Goal: Task Accomplishment & Management: Use online tool/utility

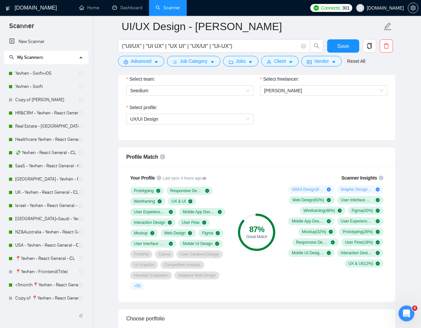
scroll to position [353, 0]
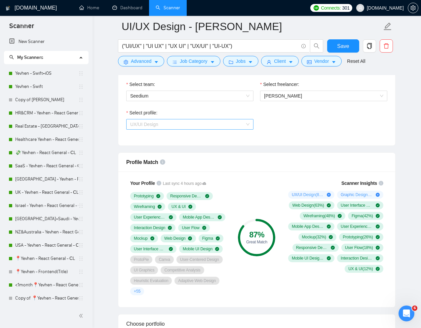
click at [214, 129] on span "UX/UI Design" at bounding box center [189, 124] width 119 height 10
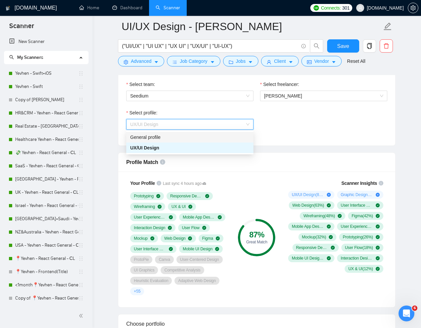
click at [179, 135] on div "General profile" at bounding box center [189, 137] width 119 height 7
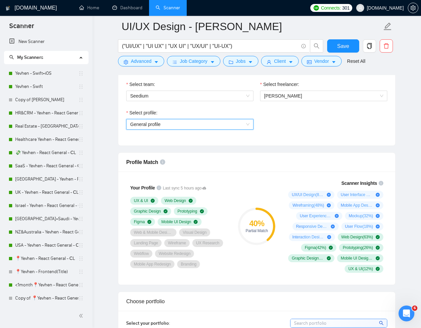
click at [194, 126] on span "General profile" at bounding box center [189, 124] width 119 height 10
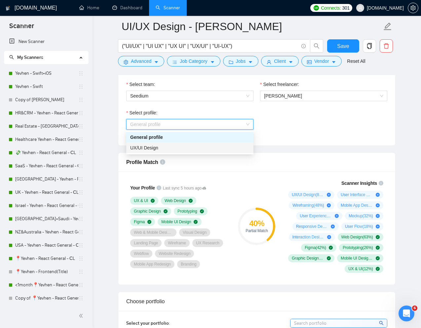
click at [171, 148] on div "UX/UI Design" at bounding box center [189, 147] width 119 height 7
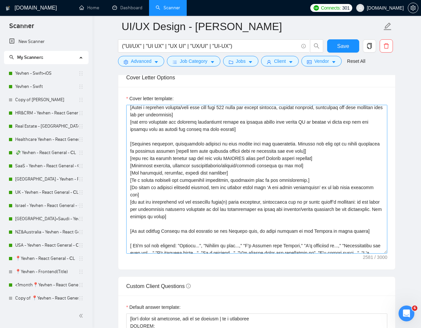
scroll to position [30, 0]
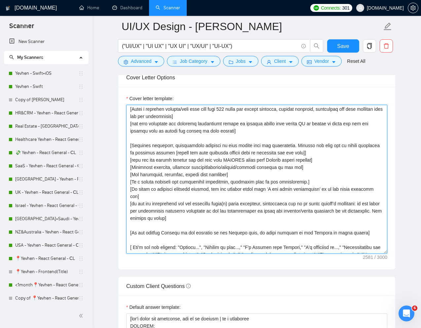
click at [240, 161] on textarea "Cover letter template:" at bounding box center [256, 179] width 261 height 149
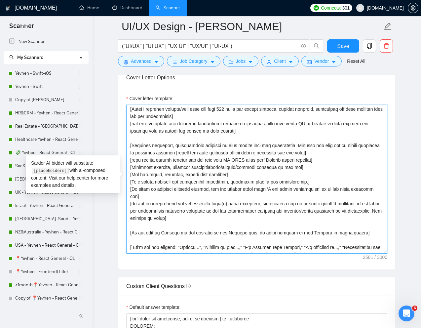
click at [240, 161] on textarea "Cover letter template:" at bounding box center [256, 179] width 261 height 149
click at [265, 154] on textarea "Cover letter template:" at bounding box center [256, 179] width 261 height 149
drag, startPoint x: 276, startPoint y: 154, endPoint x: 328, endPoint y: 155, distance: 51.9
click at [328, 155] on textarea "Cover letter template:" at bounding box center [256, 179] width 261 height 149
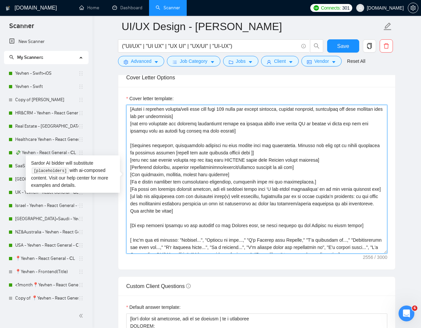
paste textarea "PRLINKS"
drag, startPoint x: 132, startPoint y: 161, endPoint x: 331, endPoint y: 160, distance: 199.1
click at [331, 160] on textarea "Cover letter template:" at bounding box center [256, 179] width 261 height 149
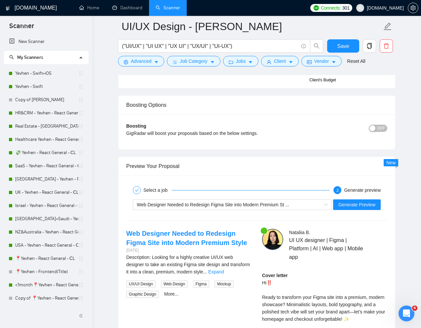
scroll to position [1308, 0]
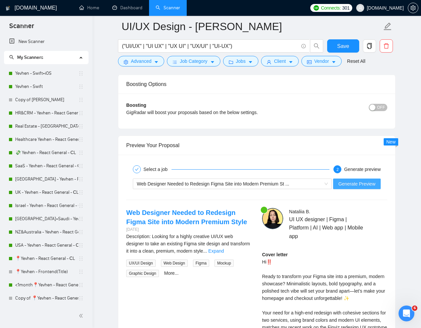
click at [348, 185] on span "Generate Preview" at bounding box center [357, 183] width 37 height 7
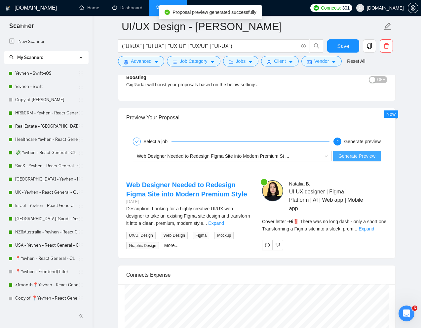
scroll to position [1340, 0]
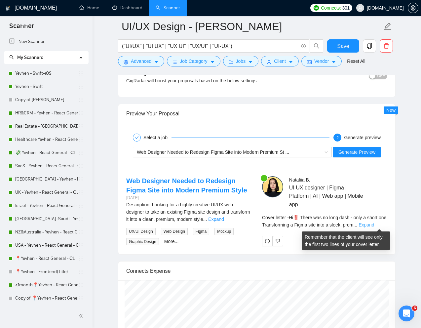
click at [374, 226] on link "Expand" at bounding box center [367, 224] width 16 height 5
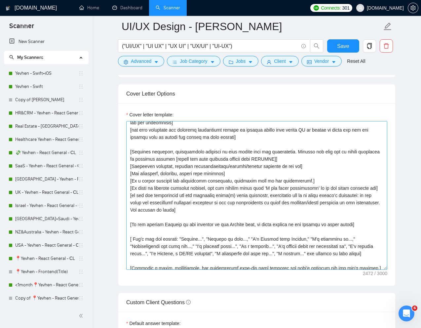
scroll to position [37, 0]
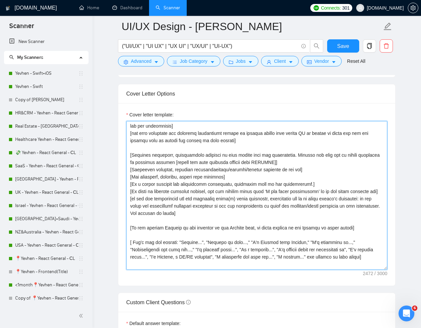
click at [276, 164] on textarea "Cover letter template:" at bounding box center [256, 195] width 261 height 149
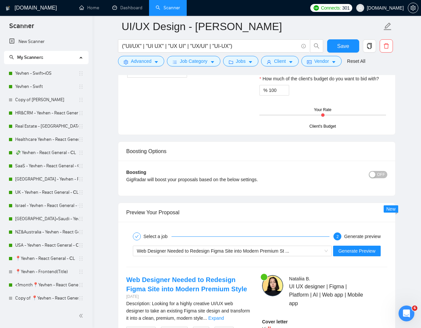
scroll to position [1275, 0]
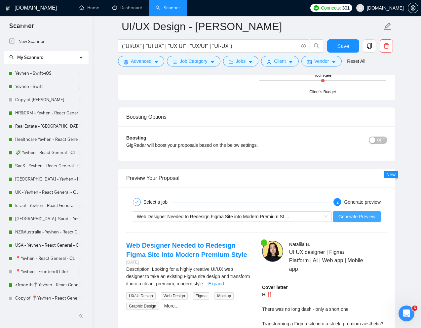
click at [355, 217] on span "Generate Preview" at bounding box center [357, 216] width 37 height 7
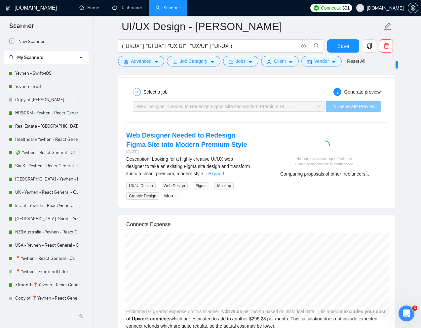
scroll to position [1386, 0]
click at [304, 110] on div "Web Designer Needed to Redesign Figma Site into Modern Premium St ..." at bounding box center [226, 106] width 178 height 10
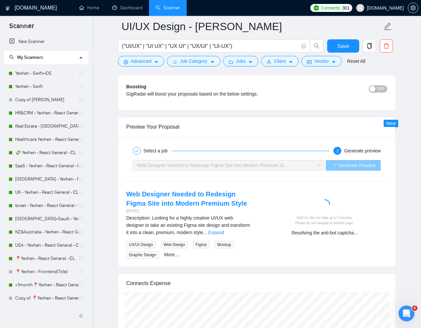
scroll to position [1327, 0]
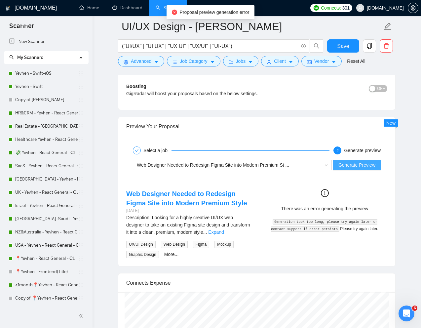
click at [352, 166] on span "Generate Preview" at bounding box center [357, 164] width 37 height 7
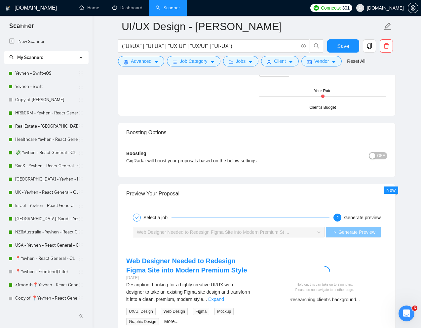
scroll to position [1297, 0]
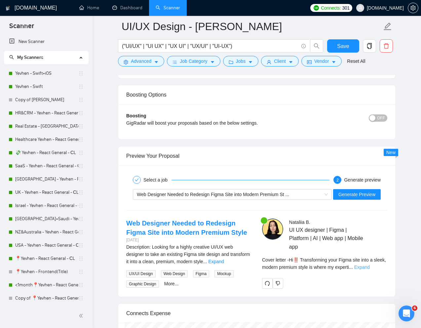
click at [370, 269] on link "Expand" at bounding box center [362, 267] width 16 height 5
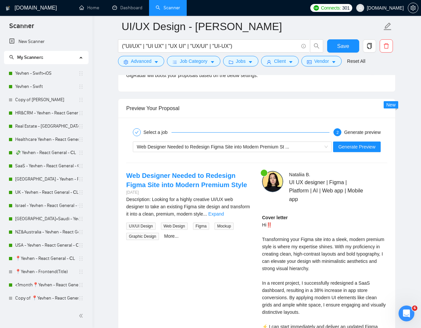
scroll to position [1334, 0]
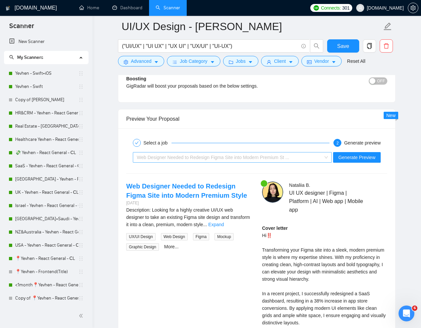
click at [304, 159] on div "Web Designer Needed to Redesign Figma Site into Modern Premium St ..." at bounding box center [229, 157] width 185 height 10
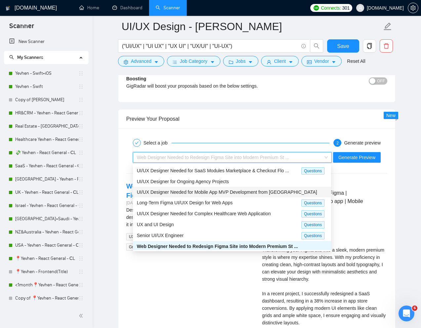
click at [256, 189] on span "UI/UX Designer Needed for Mobile App MVP Development from [GEOGRAPHIC_DATA]" at bounding box center [227, 191] width 180 height 5
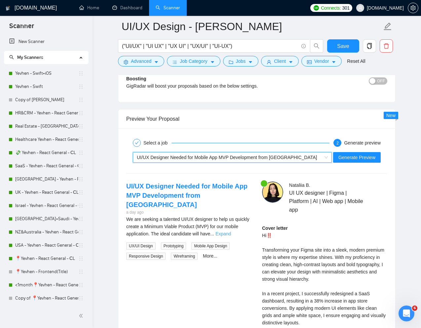
click at [231, 231] on link "Expand" at bounding box center [224, 233] width 16 height 5
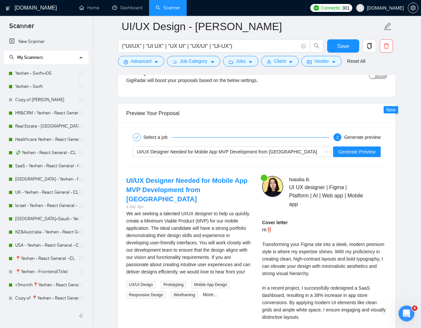
scroll to position [1342, 0]
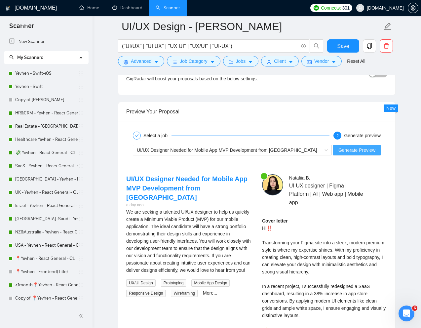
click at [355, 151] on span "Generate Preview" at bounding box center [357, 149] width 37 height 7
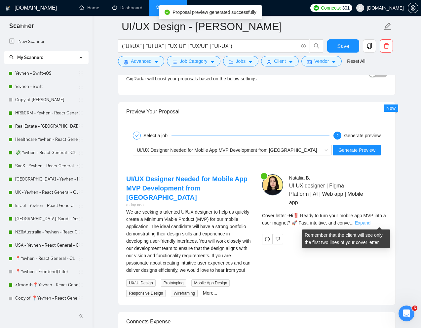
click at [371, 223] on link "Expand" at bounding box center [363, 222] width 16 height 5
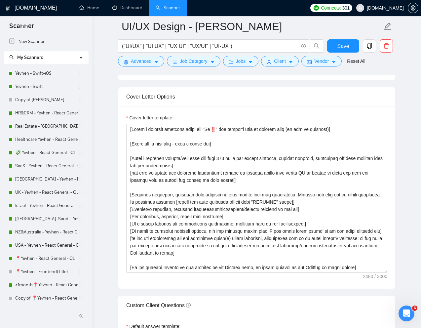
scroll to position [706, 0]
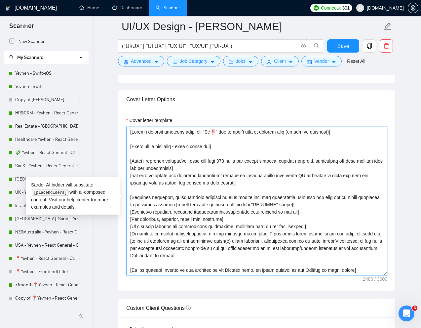
drag, startPoint x: 314, startPoint y: 205, endPoint x: 191, endPoint y: 204, distance: 122.7
click at [191, 204] on textarea "Cover letter template:" at bounding box center [256, 201] width 261 height 149
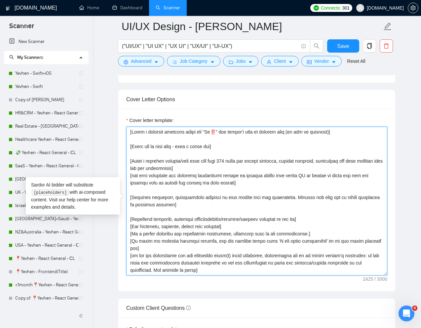
paste textarea "[choose the most relevant project from "PRLINKS" below]"
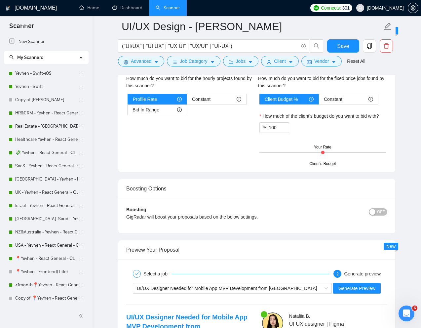
scroll to position [1204, 0]
click at [353, 288] on span "Generate Preview" at bounding box center [357, 287] width 37 height 7
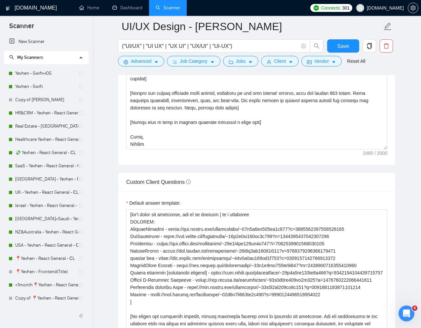
scroll to position [832, 0]
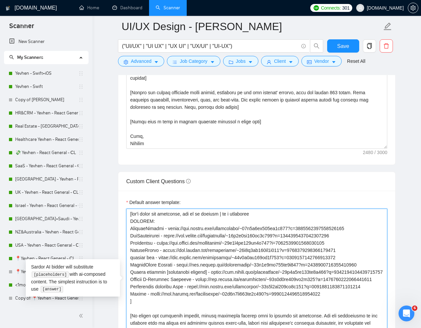
drag, startPoint x: 129, startPoint y: 227, endPoint x: 346, endPoint y: 309, distance: 232.3
click at [346, 309] on textarea "Default answer template:" at bounding box center [256, 283] width 261 height 149
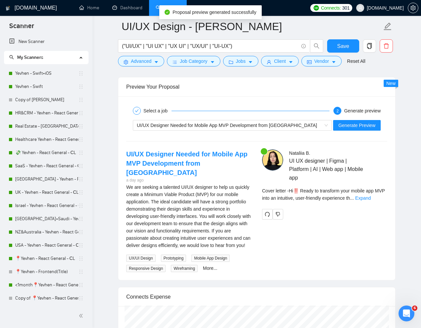
scroll to position [1373, 0]
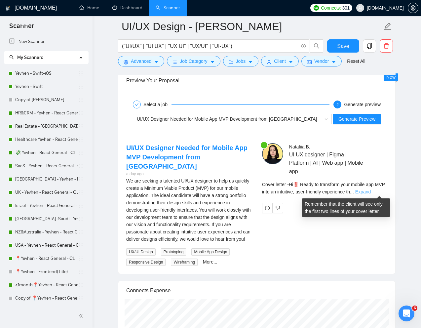
click at [371, 193] on link "Expand" at bounding box center [363, 191] width 16 height 5
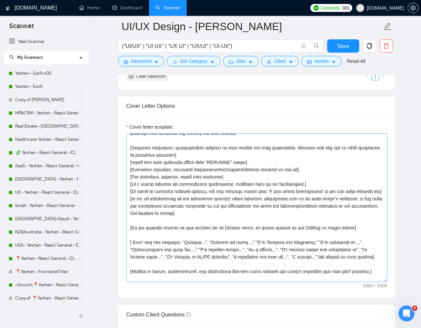
scroll to position [55, 0]
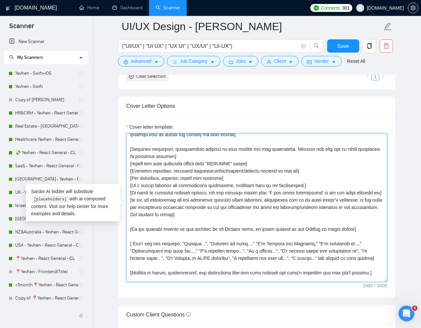
drag, startPoint x: 263, startPoint y: 166, endPoint x: 120, endPoint y: 164, distance: 142.5
click at [120, 164] on div "Cover letter template:" at bounding box center [256, 206] width 277 height 183
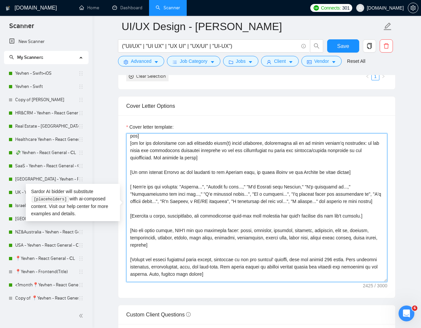
scroll to position [114, 0]
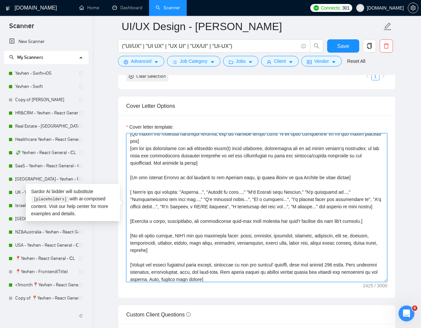
click at [184, 214] on textarea "Cover letter template:" at bounding box center [256, 207] width 261 height 149
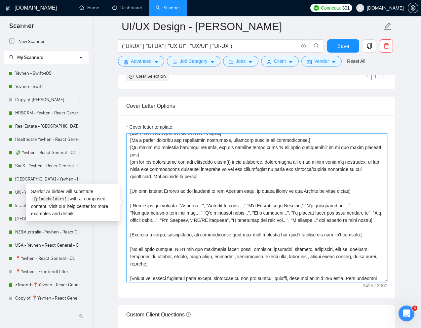
scroll to position [99, 0]
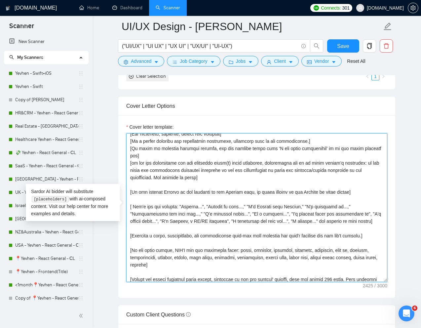
drag, startPoint x: 149, startPoint y: 223, endPoint x: 128, endPoint y: 201, distance: 30.4
click at [128, 201] on textarea "Cover letter template:" at bounding box center [256, 207] width 261 height 149
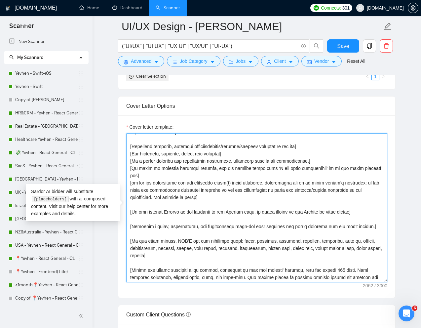
scroll to position [80, 0]
click at [220, 190] on textarea "Cover letter template:" at bounding box center [256, 207] width 261 height 149
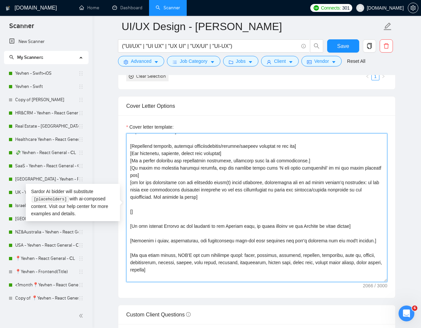
paste textarea
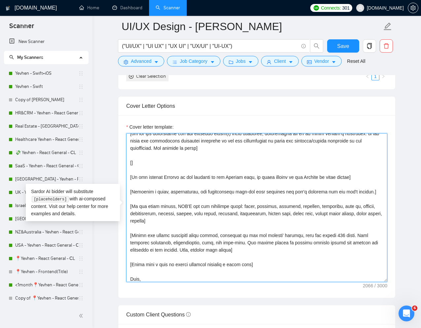
click at [133, 156] on textarea "Cover letter template:" at bounding box center [256, 207] width 261 height 149
drag, startPoint x: 189, startPoint y: 244, endPoint x: 237, endPoint y: 244, distance: 48.3
click at [237, 244] on textarea "Cover letter template:" at bounding box center [256, 207] width 261 height 149
drag, startPoint x: 245, startPoint y: 244, endPoint x: 190, endPoint y: 244, distance: 54.2
click at [190, 244] on textarea "Cover letter template:" at bounding box center [256, 207] width 261 height 149
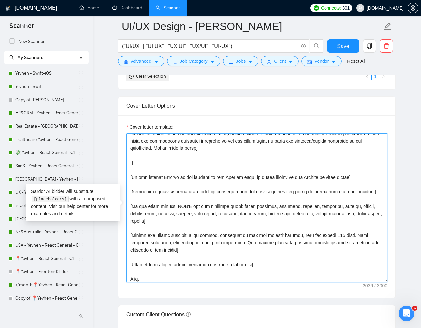
drag, startPoint x: 168, startPoint y: 215, endPoint x: 150, endPoint y: 212, distance: 18.7
click at [150, 212] on textarea "Cover letter template:" at bounding box center [256, 207] width 261 height 149
click at [186, 212] on textarea "Cover letter template:" at bounding box center [256, 207] width 261 height 149
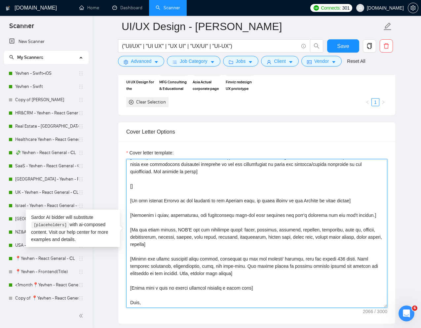
scroll to position [675, 0]
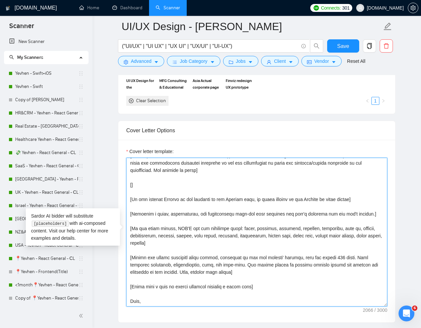
drag, startPoint x: 170, startPoint y: 237, endPoint x: 130, endPoint y: 223, distance: 42.4
click at [130, 223] on textarea "Cover letter template:" at bounding box center [256, 232] width 261 height 149
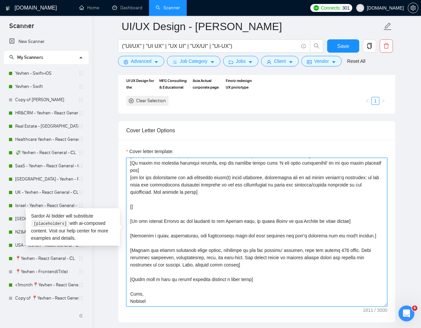
scroll to position [102, 0]
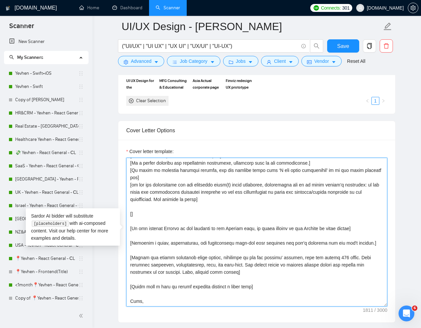
click at [131, 207] on textarea "Cover letter template:" at bounding box center [256, 232] width 261 height 149
paste textarea "SmarterContact - [URL][DOMAIN_NAME] HerHeadquaters - [URL][DOMAIN_NAME] AllClin…"
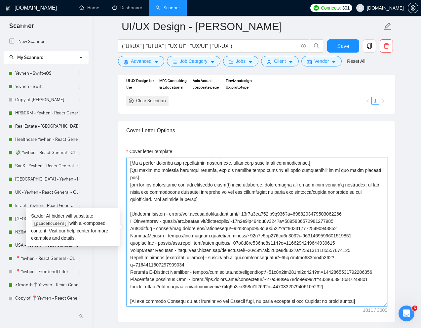
scroll to position [131, 0]
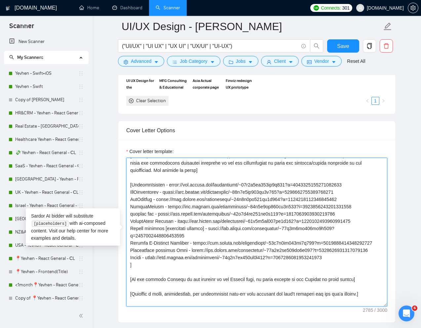
click at [132, 179] on textarea "Cover letter template:" at bounding box center [256, 232] width 261 height 149
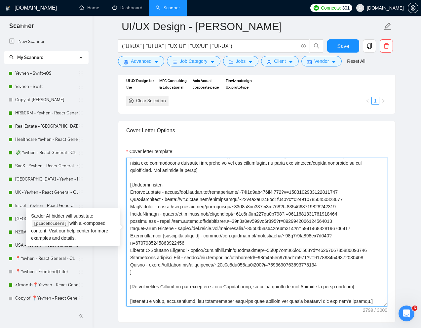
drag, startPoint x: 159, startPoint y: 180, endPoint x: 148, endPoint y: 179, distance: 11.3
click at [148, 179] on textarea "Cover letter template:" at bounding box center [256, 232] width 261 height 149
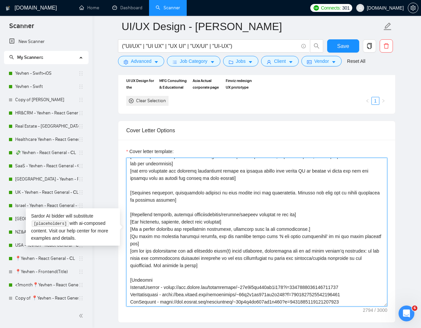
scroll to position [35, 0]
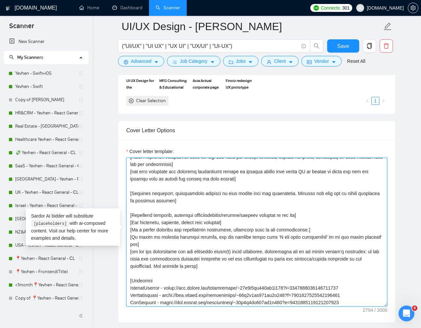
click at [188, 207] on textarea "Cover letter template:" at bounding box center [256, 232] width 261 height 149
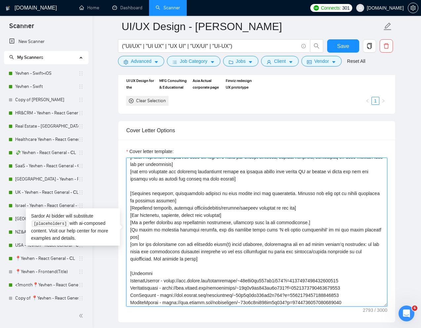
click at [190, 201] on textarea "Cover letter template:" at bounding box center [256, 232] width 261 height 149
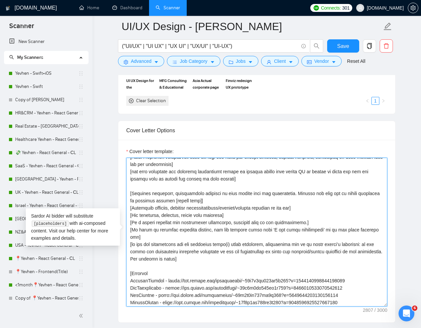
click at [220, 202] on textarea "Cover letter template:" at bounding box center [256, 232] width 261 height 149
click at [215, 202] on textarea "Cover letter template:" at bounding box center [256, 232] width 261 height 149
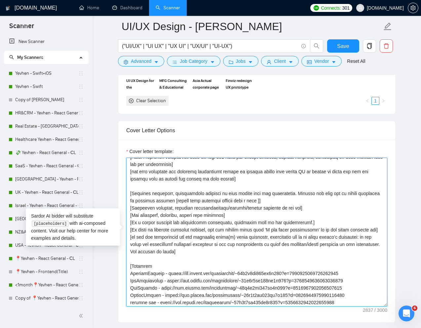
click at [145, 268] on textarea "Cover letter template:" at bounding box center [256, 232] width 261 height 149
drag, startPoint x: 150, startPoint y: 267, endPoint x: 136, endPoint y: 268, distance: 14.9
click at [136, 268] on textarea "Cover letter template:" at bounding box center [256, 232] width 261 height 149
drag, startPoint x: 153, startPoint y: 267, endPoint x: 132, endPoint y: 268, distance: 21.5
click at [132, 268] on textarea "Cover letter template:" at bounding box center [256, 232] width 261 height 149
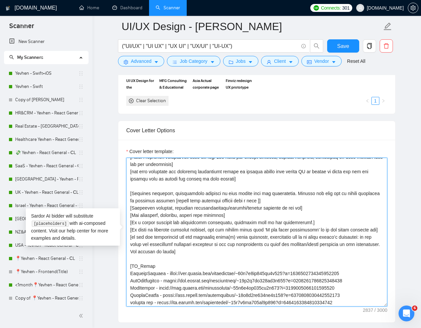
click at [279, 203] on textarea "Cover letter template:" at bounding box center [256, 232] width 261 height 149
paste textarea "PR_Links"
click at [334, 211] on textarea "Cover letter template:" at bounding box center [256, 232] width 261 height 149
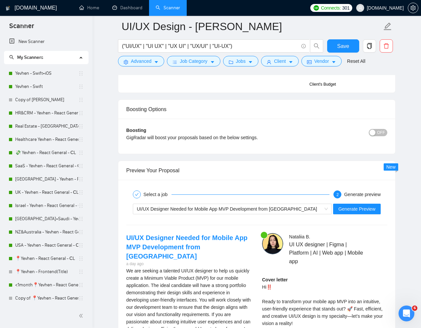
scroll to position [1312, 0]
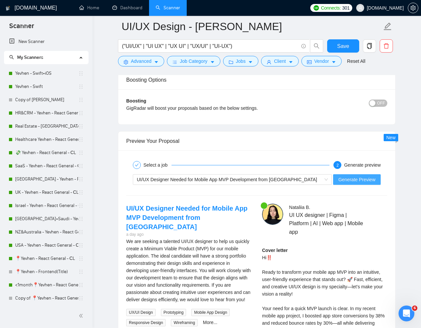
click at [353, 181] on span "Generate Preview" at bounding box center [357, 179] width 37 height 7
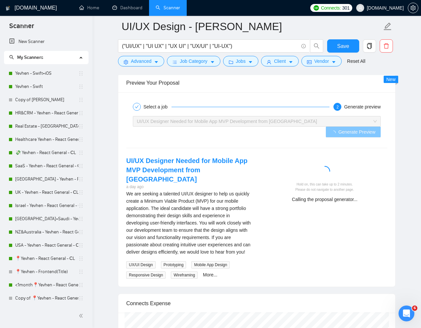
scroll to position [1371, 0]
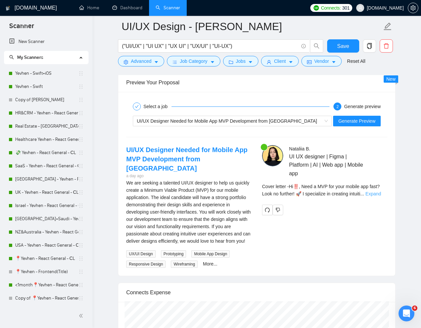
click at [379, 194] on link "Expand" at bounding box center [374, 193] width 16 height 5
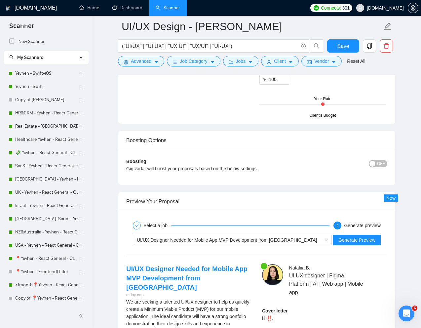
scroll to position [1247, 0]
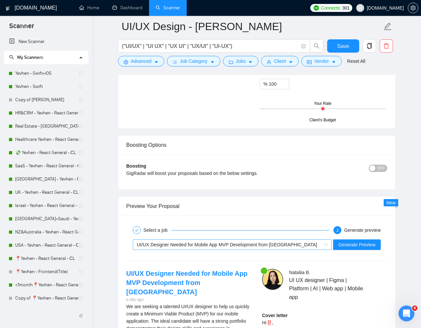
click at [280, 247] on div "UI/UX Designer Needed for Mobile App MVP Development from [GEOGRAPHIC_DATA]" at bounding box center [229, 245] width 185 height 10
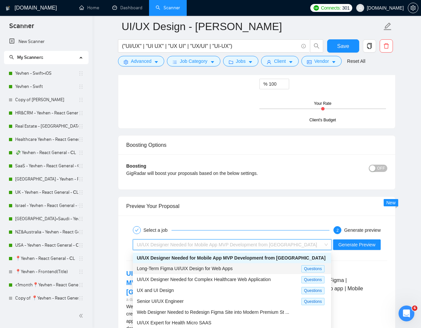
scroll to position [23, 0]
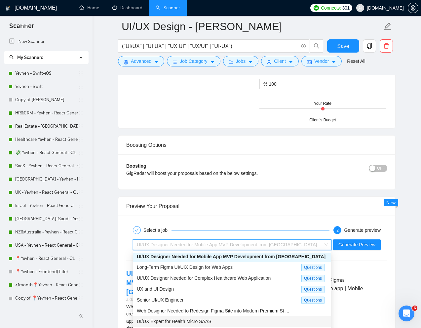
click at [192, 319] on span "UI/UX Expert for Health Micro SAAS" at bounding box center [174, 321] width 75 height 5
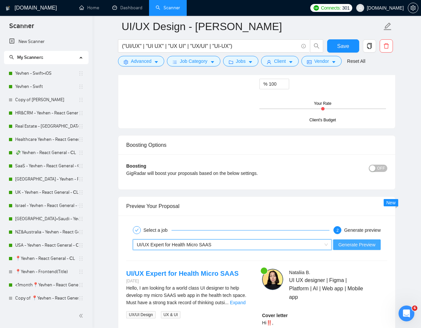
click at [350, 244] on span "Generate Preview" at bounding box center [357, 244] width 37 height 7
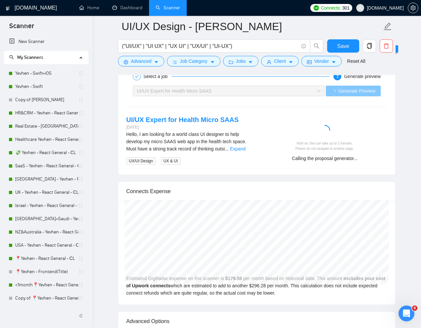
scroll to position [1400, 0]
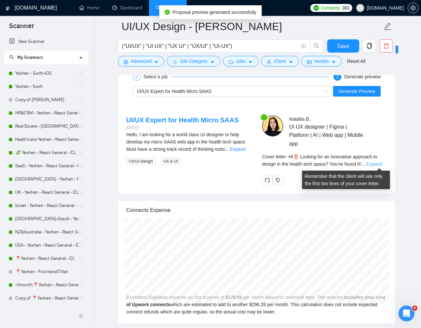
click at [378, 166] on link "Expand" at bounding box center [374, 163] width 16 height 5
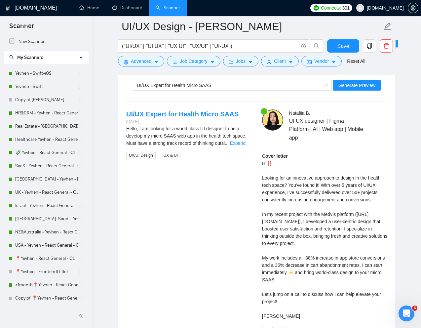
scroll to position [1408, 0]
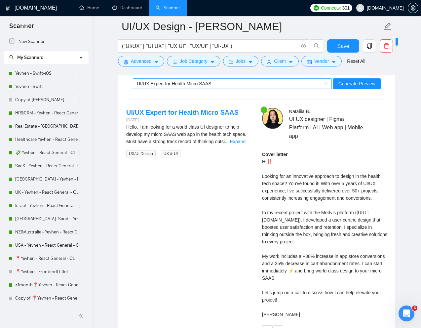
click at [312, 78] on div "UI/UX Expert for Health Micro SAAS" at bounding box center [232, 83] width 199 height 11
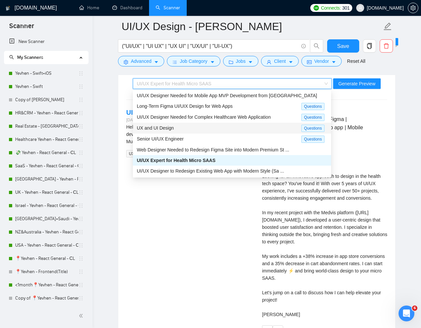
click at [246, 131] on div "UX and UI Design" at bounding box center [219, 128] width 165 height 8
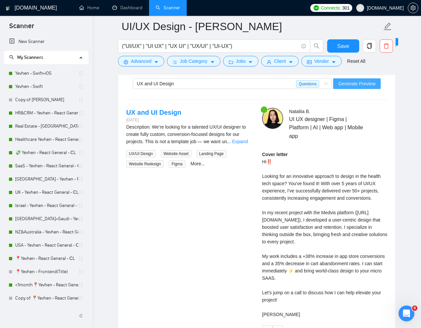
click at [354, 87] on span "Generate Preview" at bounding box center [357, 83] width 37 height 7
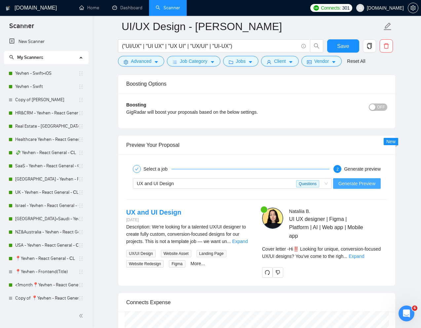
scroll to position [1323, 0]
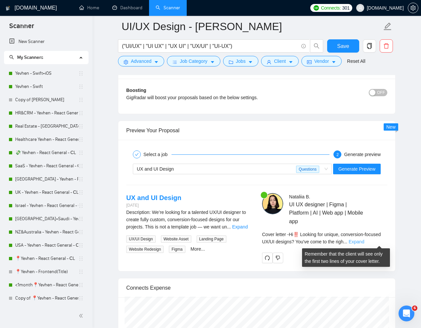
click at [364, 242] on link "Expand" at bounding box center [357, 241] width 16 height 5
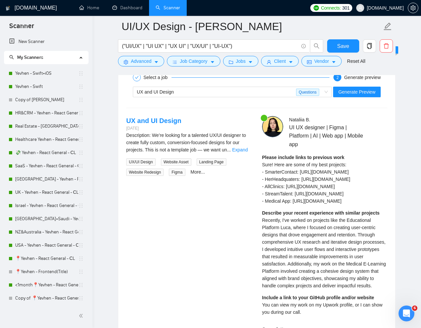
scroll to position [1348, 0]
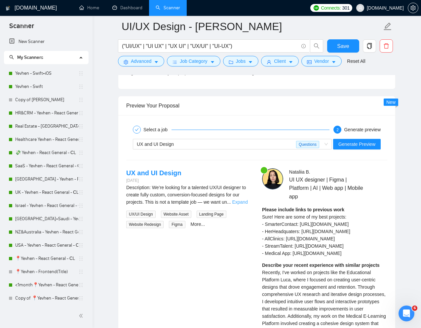
click at [248, 202] on link "Expand" at bounding box center [240, 201] width 16 height 5
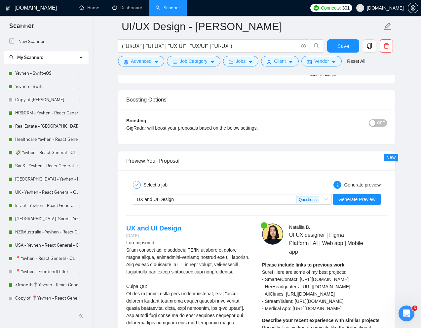
scroll to position [1281, 0]
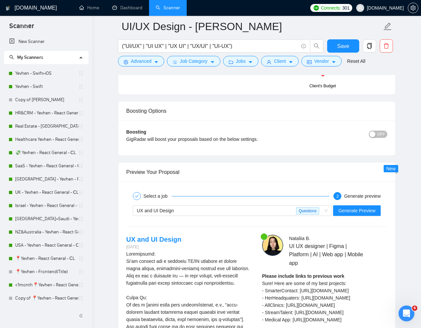
click at [255, 204] on div "UX and UI Design Questions Generate Preview" at bounding box center [257, 211] width 263 height 16
click at [252, 207] on div "UX and UI Design" at bounding box center [216, 211] width 159 height 10
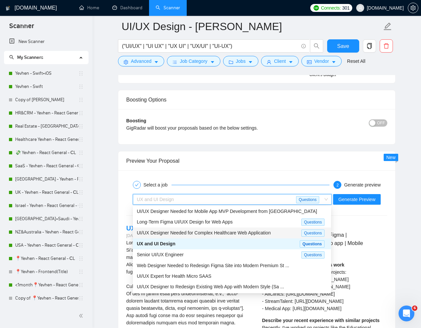
scroll to position [1293, 0]
click at [214, 263] on span "Web Designer Needed to Redesign Figma Site into Modern Premium St ..." at bounding box center [213, 265] width 152 height 5
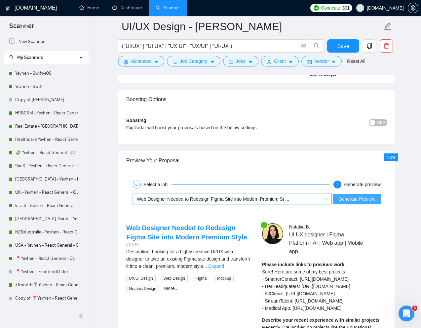
click at [352, 198] on span "Generate Preview" at bounding box center [357, 198] width 37 height 7
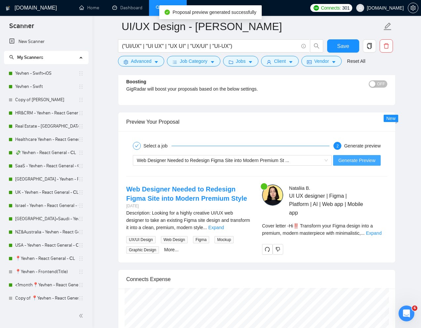
scroll to position [1333, 0]
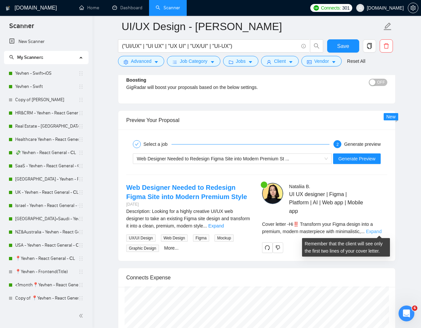
click at [377, 231] on link "Expand" at bounding box center [374, 231] width 16 height 5
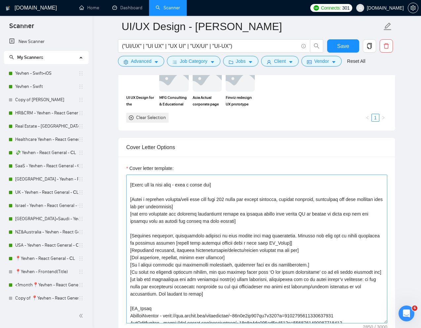
scroll to position [13, 0]
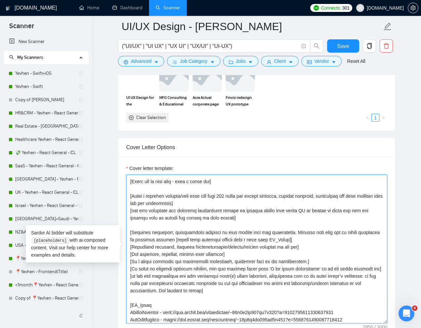
drag, startPoint x: 207, startPoint y: 290, endPoint x: 129, endPoint y: 197, distance: 121.3
click at [129, 197] on textarea "Cover letter template:" at bounding box center [256, 249] width 261 height 149
click at [256, 226] on textarea "Cover letter template:" at bounding box center [256, 249] width 261 height 149
click at [203, 205] on textarea "Cover letter template:" at bounding box center [256, 249] width 261 height 149
paste textarea "and make it bold"
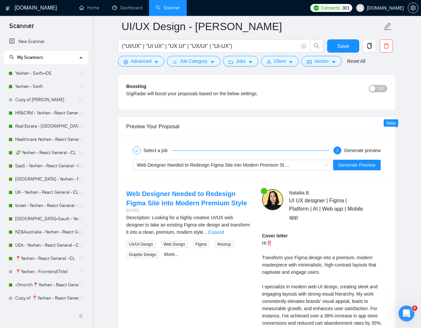
scroll to position [1321, 0]
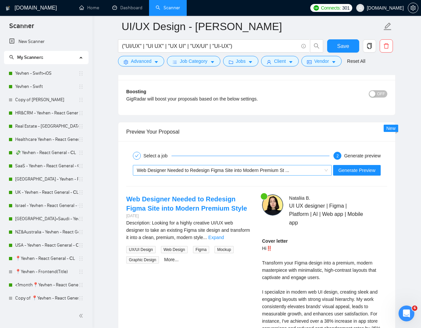
click at [305, 171] on div "Web Designer Needed to Redesign Figma Site into Modern Premium St ..." at bounding box center [229, 170] width 185 height 10
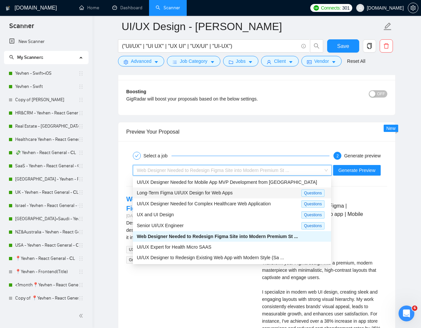
click at [233, 193] on span "Long-Term Figma UI/UIX Design for Web Apps" at bounding box center [185, 192] width 96 height 5
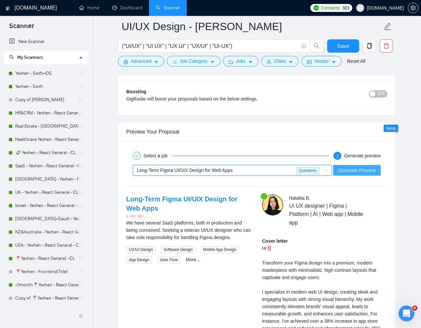
click at [355, 175] on button "Generate Preview" at bounding box center [357, 170] width 48 height 11
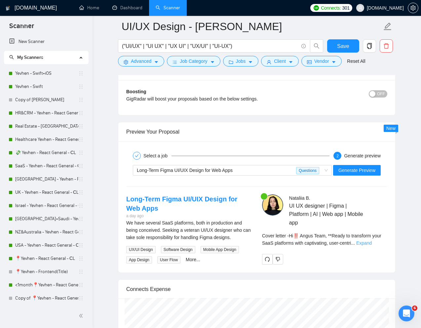
click at [372, 243] on link "Expand" at bounding box center [364, 242] width 16 height 5
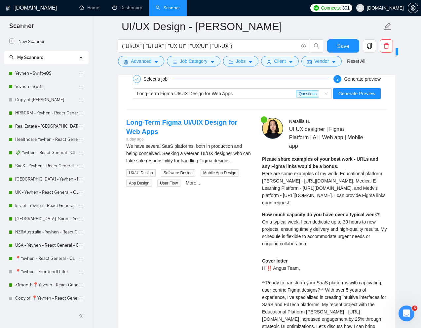
scroll to position [1392, 0]
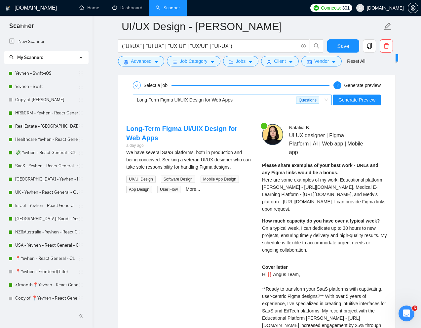
click at [285, 102] on div "Long-Term Figma UI/UIX Design for Web Apps" at bounding box center [216, 100] width 159 height 10
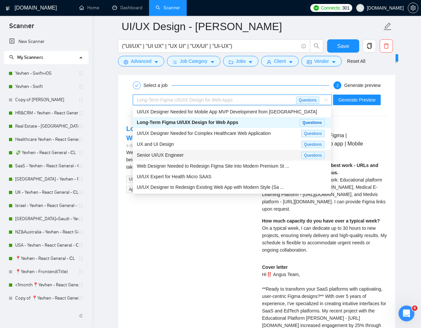
click at [211, 155] on div "Senior UI/UX Engineer" at bounding box center [219, 155] width 165 height 8
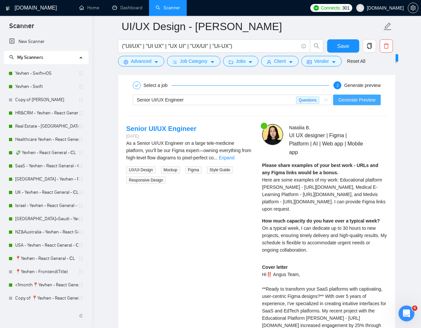
click at [346, 97] on span "Generate Preview" at bounding box center [357, 99] width 37 height 7
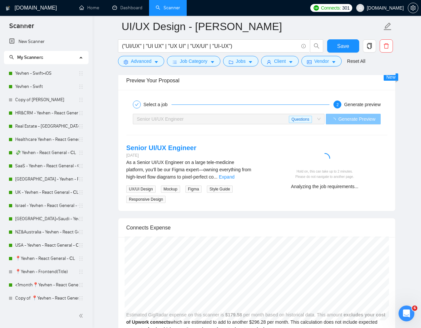
scroll to position [1363, 0]
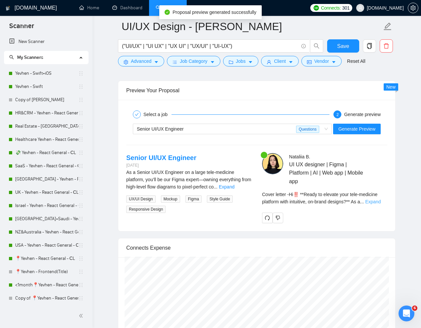
click at [378, 202] on link "Expand" at bounding box center [373, 201] width 16 height 5
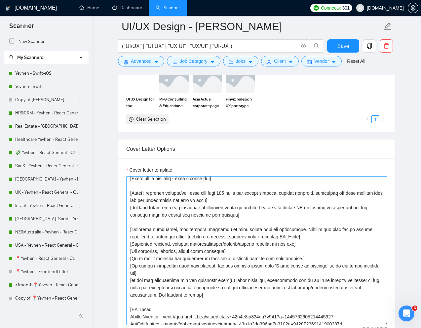
scroll to position [12, 0]
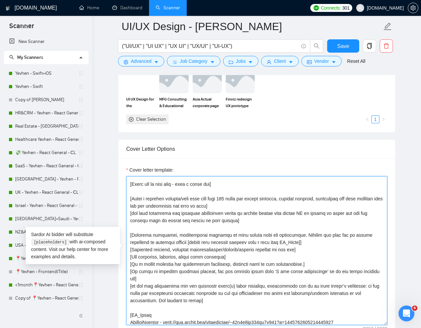
drag, startPoint x: 204, startPoint y: 207, endPoint x: 238, endPoint y: 207, distance: 34.7
click at [238, 207] on textarea "Cover letter template:" at bounding box center [256, 250] width 261 height 149
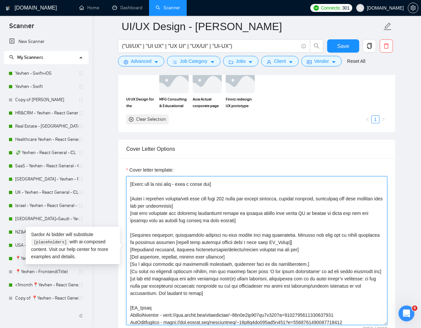
click at [259, 227] on textarea "Cover letter template:" at bounding box center [256, 250] width 261 height 149
drag, startPoint x: 132, startPoint y: 235, endPoint x: 153, endPoint y: 233, distance: 21.6
click at [153, 233] on textarea "Cover letter template:" at bounding box center [256, 250] width 261 height 149
click at [165, 242] on textarea "Cover letter template:" at bounding box center [256, 250] width 261 height 149
drag, startPoint x: 231, startPoint y: 257, endPoint x: 126, endPoint y: 236, distance: 107.9
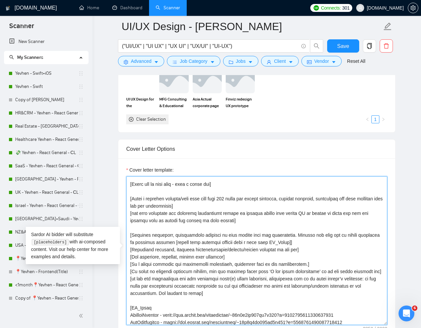
click at [126, 236] on div "Cover letter template:" at bounding box center [256, 249] width 277 height 183
drag, startPoint x: 227, startPoint y: 222, endPoint x: 131, endPoint y: 200, distance: 98.2
click at [131, 200] on textarea "Cover letter template:" at bounding box center [256, 250] width 261 height 149
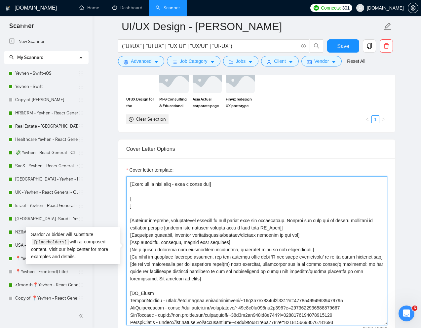
paste textarea "start the cover with"
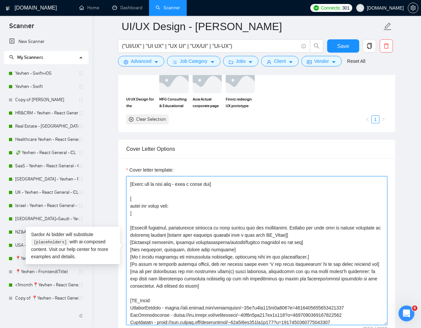
paste textarea "I recently"
click at [154, 214] on textarea "Cover letter template:" at bounding box center [256, 250] width 261 height 149
paste textarea "I recently"
paste textarea "[Identify important, recognizable keywords or pain points from the description.…"
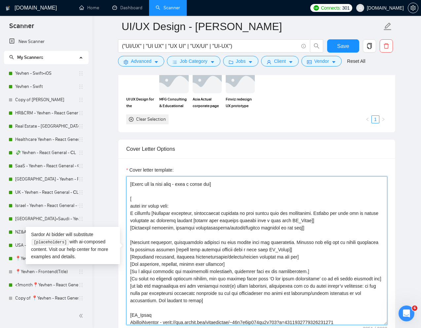
click at [243, 258] on textarea "Cover letter template:" at bounding box center [256, 250] width 261 height 149
drag, startPoint x: 306, startPoint y: 258, endPoint x: 128, endPoint y: 243, distance: 178.9
click at [128, 243] on textarea "Cover letter template:" at bounding box center [256, 250] width 261 height 149
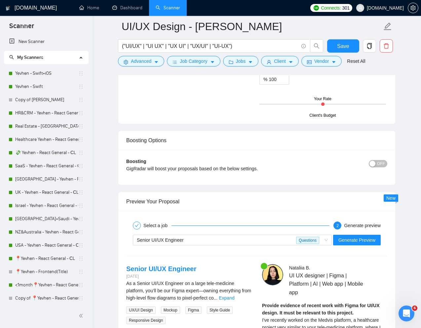
scroll to position [1269, 0]
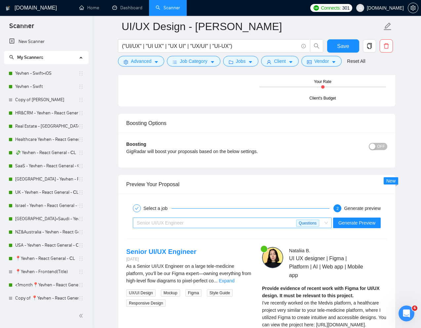
click at [330, 226] on div "Senior UI/UX Engineer Questions" at bounding box center [232, 223] width 199 height 11
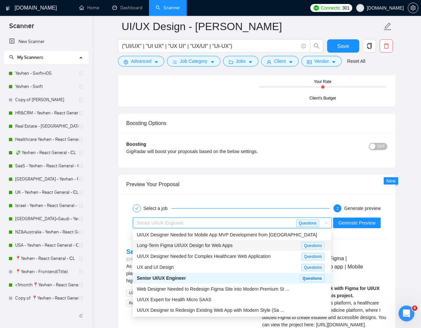
click at [207, 249] on div "Long-Term Figma UI/UIX Design for Web Apps Questions" at bounding box center [232, 245] width 198 height 11
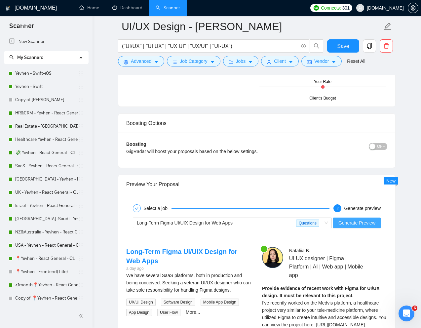
click at [351, 226] on span "Generate Preview" at bounding box center [357, 222] width 37 height 7
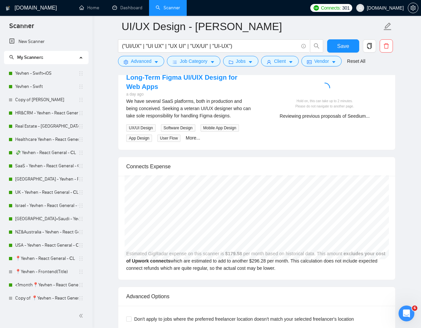
scroll to position [1445, 0]
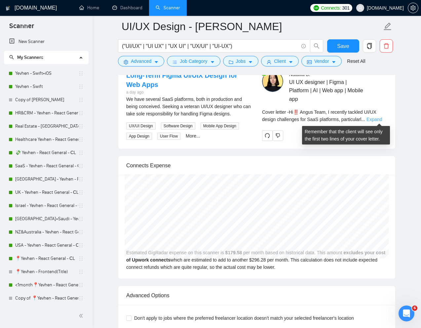
click at [373, 119] on link "Expand" at bounding box center [375, 119] width 16 height 5
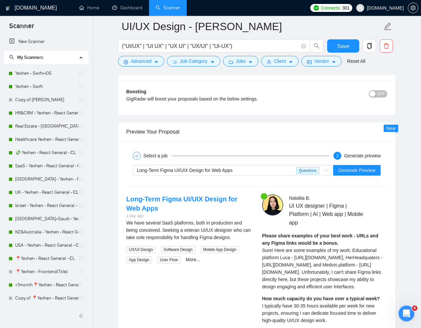
scroll to position [1318, 0]
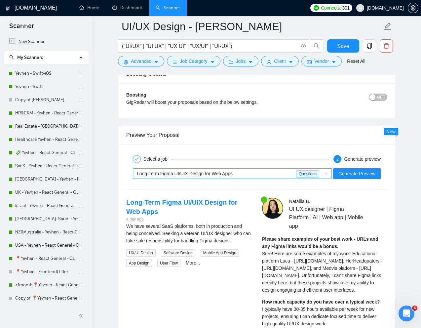
click at [259, 177] on div "Long-Term Figma UI/UIX Design for Web Apps" at bounding box center [216, 174] width 159 height 10
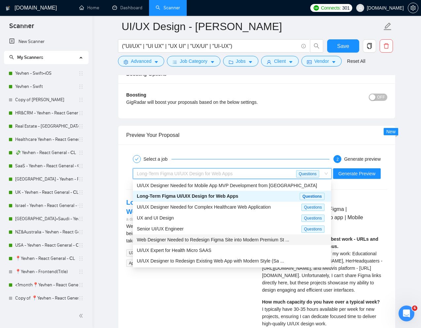
click at [200, 238] on span "Web Designer Needed to Redesign Figma Site into Modern Premium St ..." at bounding box center [213, 239] width 152 height 5
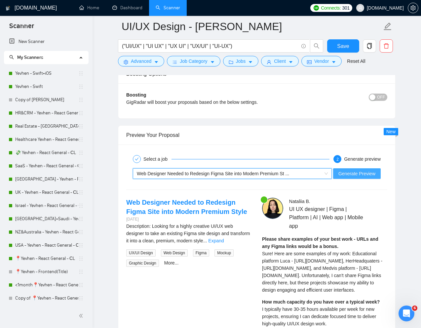
click at [359, 174] on span "Generate Preview" at bounding box center [357, 173] width 37 height 7
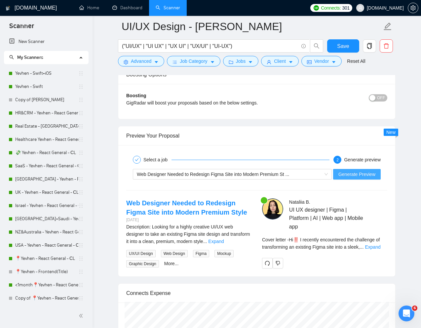
scroll to position [1316, 0]
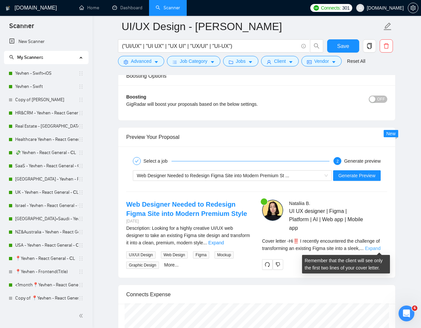
click at [379, 246] on link "Expand" at bounding box center [373, 248] width 16 height 5
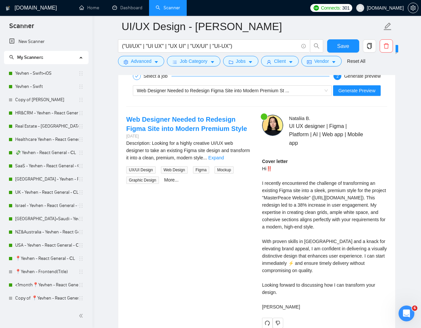
scroll to position [1404, 0]
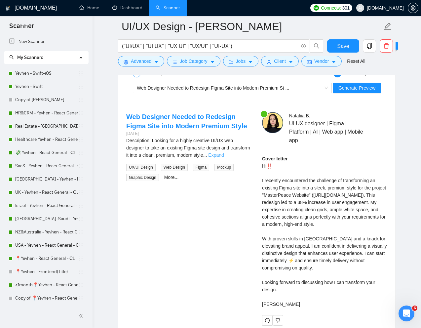
click at [224, 154] on link "Expand" at bounding box center [216, 154] width 16 height 5
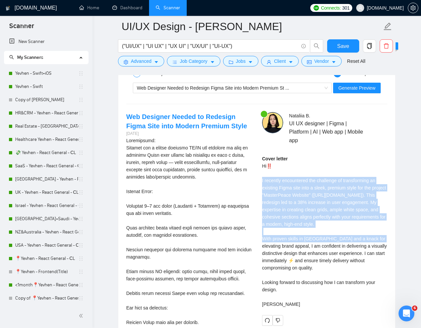
drag, startPoint x: 313, startPoint y: 238, endPoint x: 259, endPoint y: 182, distance: 78.3
click at [259, 182] on div "[PERSON_NAME] UI UX designer | Figma | Platform | AI | Web app | Mobile app Cov…" at bounding box center [325, 218] width 136 height 213
copy div "I recently encountered the challenge of transforming an existing Figma site int…"
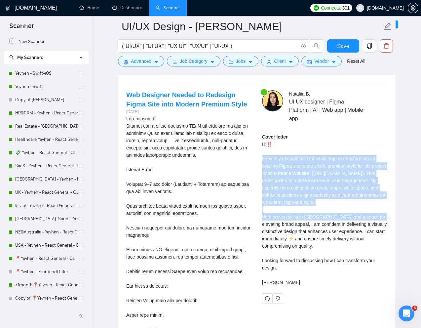
scroll to position [1432, 0]
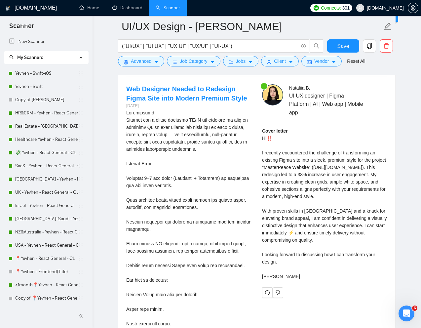
click at [324, 254] on div "Cover letter Hi‼️ I recently encountered the challenge of transforming an exist…" at bounding box center [324, 203] width 125 height 153
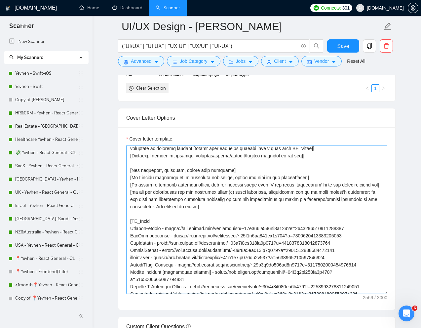
scroll to position [53, 0]
click at [310, 179] on textarea "Cover letter template:" at bounding box center [256, 219] width 261 height 149
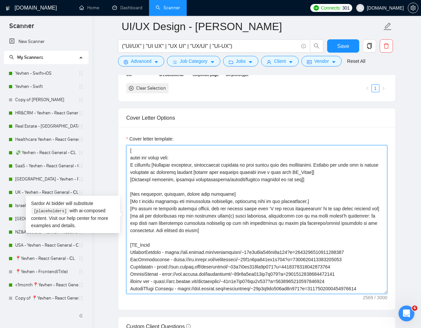
scroll to position [28, 0]
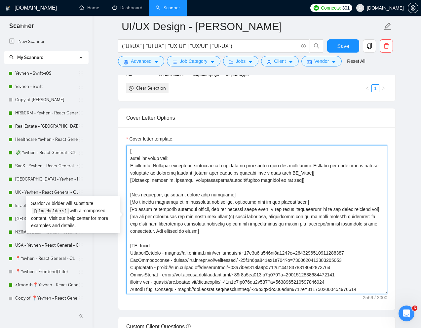
click at [294, 187] on textarea "Cover letter template:" at bounding box center [256, 219] width 261 height 149
paste textarea "[Add 2–3 short, technical or product-focused questions that a UI/UX would natur…"
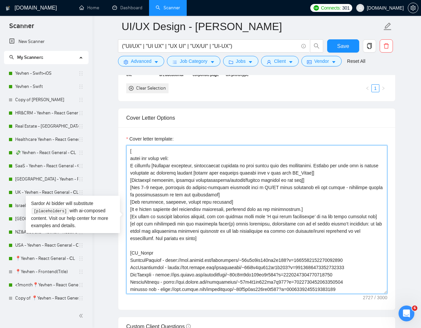
click at [150, 188] on textarea "Cover letter template:" at bounding box center [256, 219] width 261 height 149
click at [191, 187] on textarea "Cover letter template:" at bounding box center [256, 219] width 261 height 149
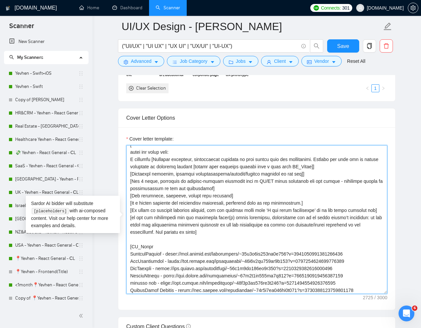
scroll to position [35, 0]
drag, startPoint x: 130, startPoint y: 180, endPoint x: 212, endPoint y: 188, distance: 82.7
click at [212, 188] on textarea "Cover letter template:" at bounding box center [256, 219] width 261 height 149
type textarea "[Lorem i dolorsit ametcons adipi eli "Se‼️" doe tempor'i utla et dolorem aliq (…"
click at [222, 191] on textarea "Cover letter template:" at bounding box center [256, 219] width 261 height 149
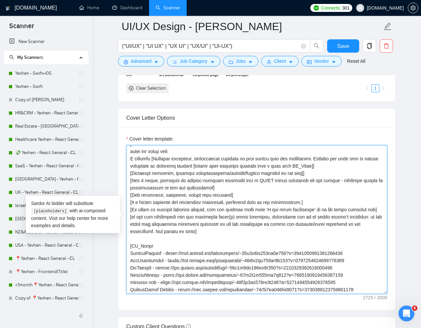
drag, startPoint x: 208, startPoint y: 187, endPoint x: 122, endPoint y: 182, distance: 86.2
click at [122, 182] on div "Cover letter template:" at bounding box center [256, 218] width 277 height 183
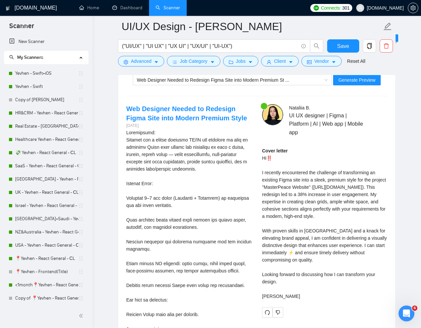
scroll to position [1375, 0]
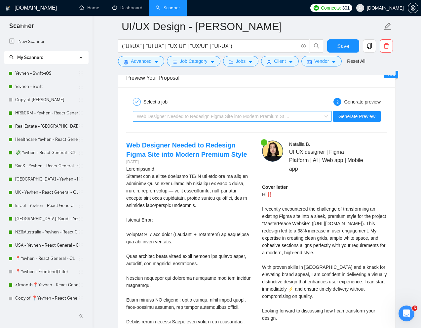
click at [260, 119] on div "Web Designer Needed to Redesign Figma Site into Modern Premium St ..." at bounding box center [229, 116] width 185 height 10
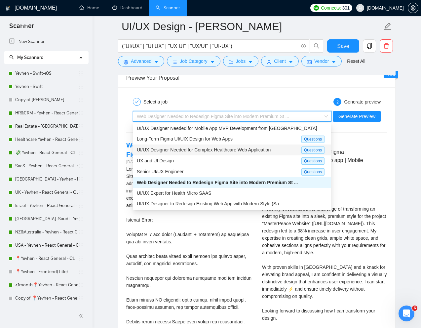
click at [217, 150] on span "UI/UX Designer Needed for Complex Healthcare Web Application" at bounding box center [204, 149] width 134 height 5
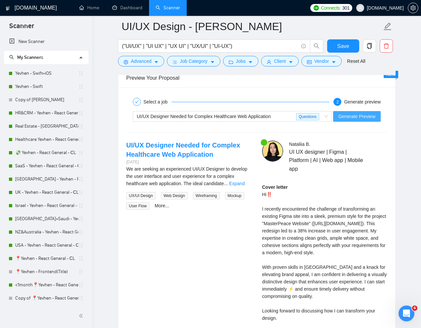
click at [353, 120] on button "Generate Preview" at bounding box center [357, 116] width 48 height 11
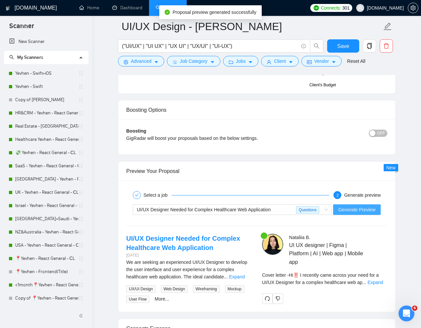
scroll to position [1293, 0]
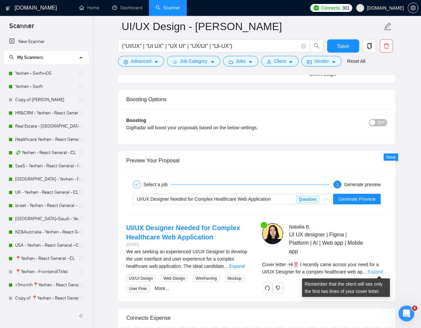
click at [377, 272] on link "Expand" at bounding box center [376, 271] width 16 height 5
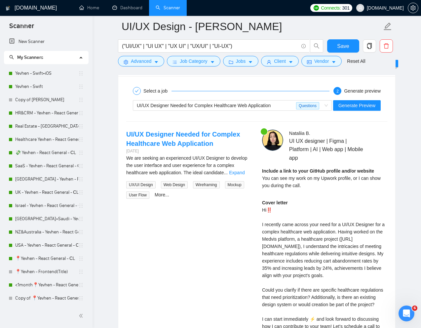
scroll to position [1369, 0]
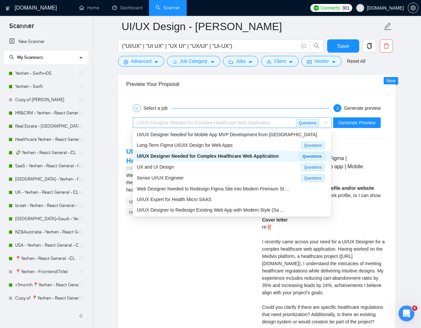
click at [261, 125] on span "UI/UX Designer Needed for Complex Healthcare Web Application" at bounding box center [204, 122] width 134 height 5
click at [230, 145] on span "Long-Term Figma UI/UIX Design for Web Apps" at bounding box center [185, 145] width 96 height 5
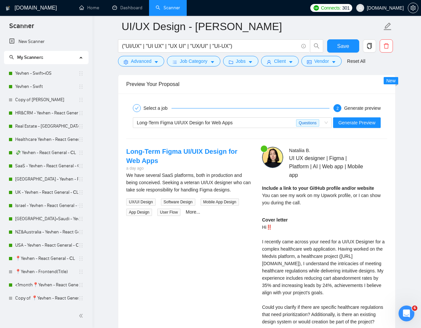
click at [366, 116] on div "Long-Term Figma UI/UIX Design for Web Apps Questions Generate Preview" at bounding box center [257, 123] width 263 height 16
click at [360, 124] on span "Generate Preview" at bounding box center [357, 122] width 37 height 7
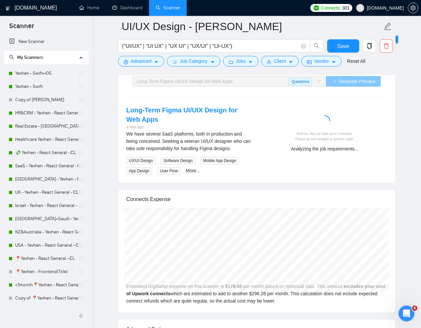
scroll to position [1411, 0]
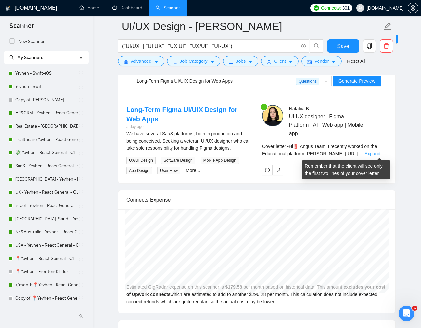
click at [377, 154] on link "Expand" at bounding box center [373, 153] width 16 height 5
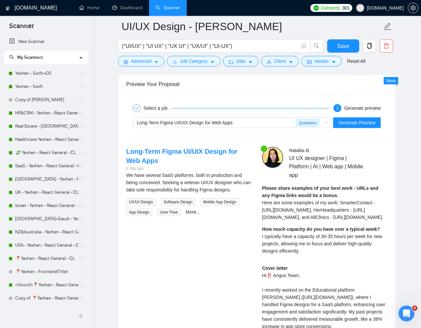
scroll to position [1369, 0]
click at [263, 123] on div "Long-Term Figma UI/UIX Design for Web Apps" at bounding box center [216, 123] width 159 height 10
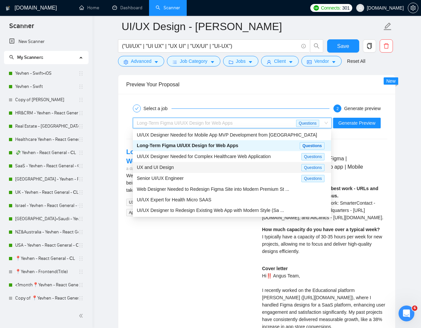
click at [222, 169] on div "UX and UI Design" at bounding box center [219, 168] width 165 height 8
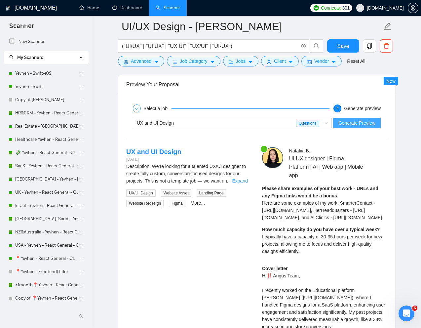
click at [347, 122] on span "Generate Preview" at bounding box center [357, 122] width 37 height 7
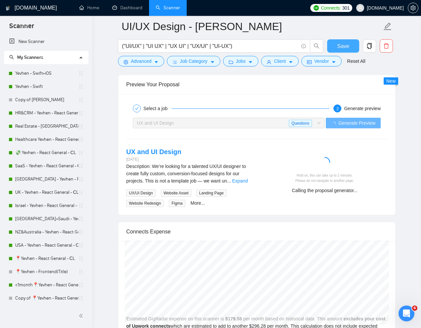
click at [348, 46] on span "Save" at bounding box center [343, 46] width 12 height 8
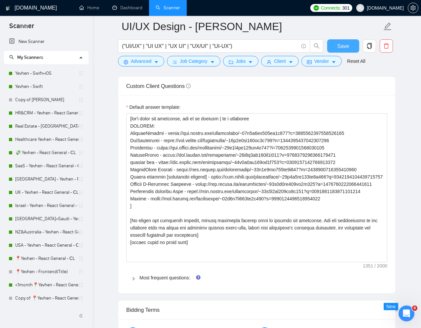
scroll to position [924, 0]
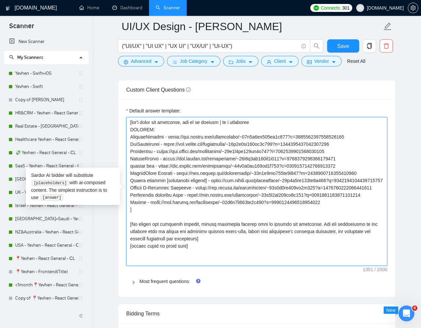
drag, startPoint x: 135, startPoint y: 231, endPoint x: 126, endPoint y: 121, distance: 111.1
click at [125, 121] on div "Default answer template: Most frequent questions: Describe your recent experien…" at bounding box center [256, 198] width 277 height 198
type textarea "[To answer the following inquiry, please integrate details from my profile and …"
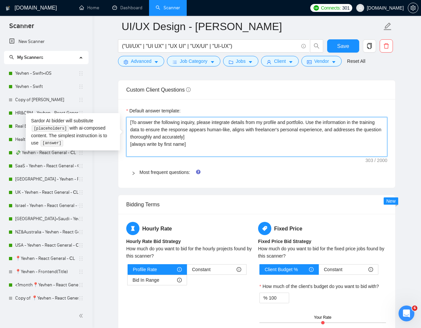
type textarea "[To answer the following inquiry, please integrate details from my profile and …"
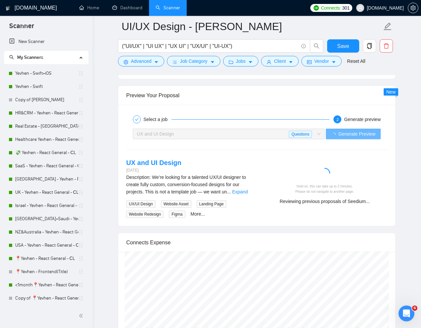
scroll to position [1242, 0]
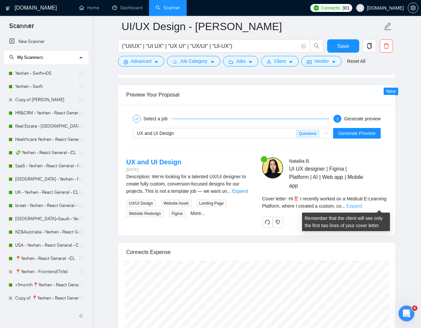
type textarea "[To answer the following inquiry, please integrate details from my profile and …"
click at [362, 204] on link "Expand" at bounding box center [355, 205] width 16 height 5
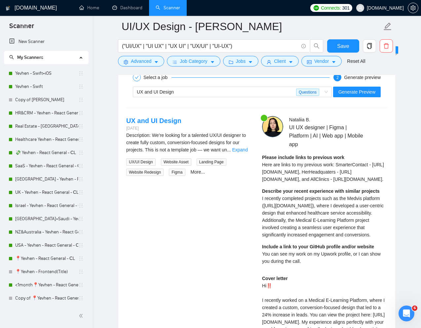
scroll to position [1272, 0]
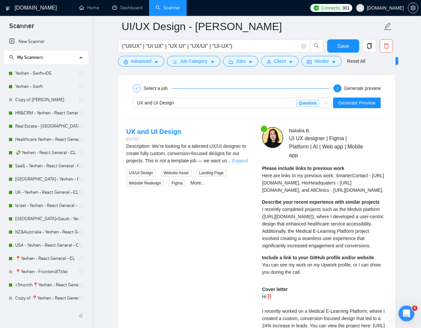
click at [242, 161] on link "Expand" at bounding box center [240, 160] width 16 height 5
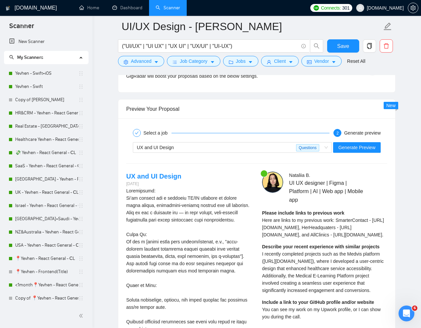
scroll to position [1223, 0]
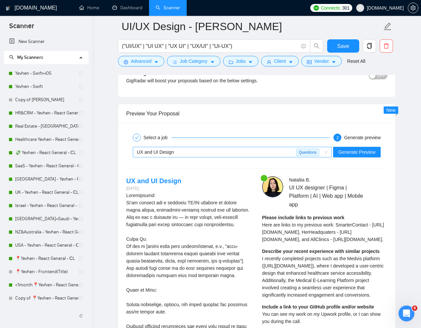
click at [284, 153] on div "UX and UI Design" at bounding box center [216, 152] width 159 height 10
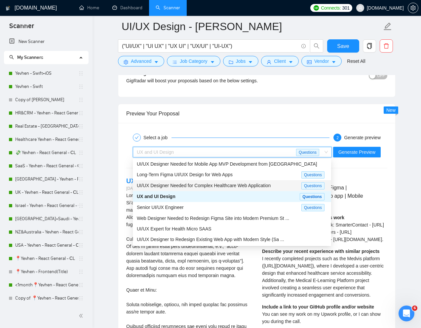
click at [248, 187] on span "UI/UX Designer Needed for Complex Healthcare Web Application" at bounding box center [204, 185] width 134 height 5
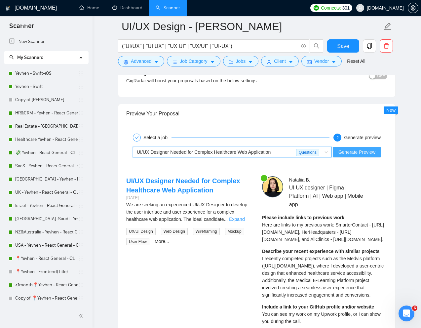
click at [370, 152] on span "Generate Preview" at bounding box center [357, 151] width 37 height 7
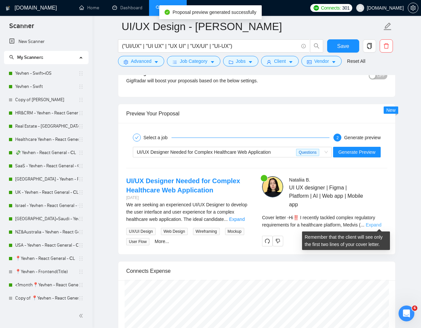
click at [379, 224] on link "Expand" at bounding box center [374, 224] width 16 height 5
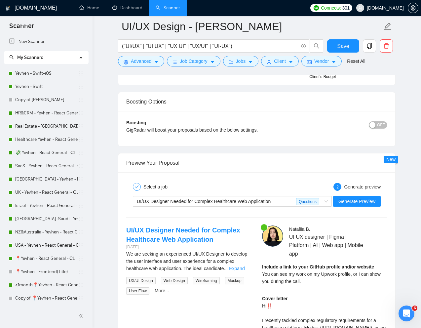
scroll to position [1184, 0]
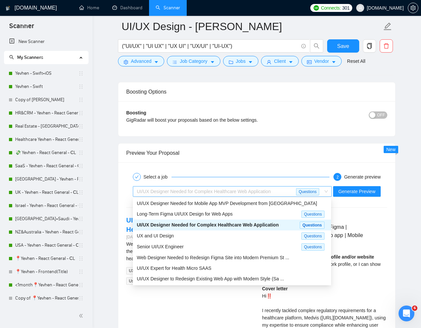
click at [326, 189] on span "UI/UX Designer Needed for Complex Healthcare Web Application Questions" at bounding box center [232, 192] width 191 height 10
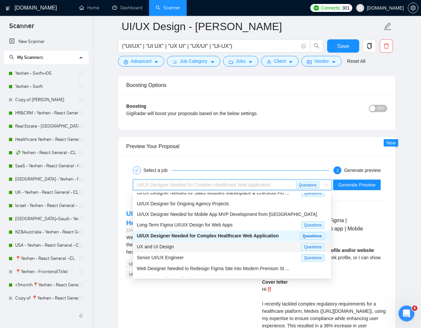
scroll to position [0, 0]
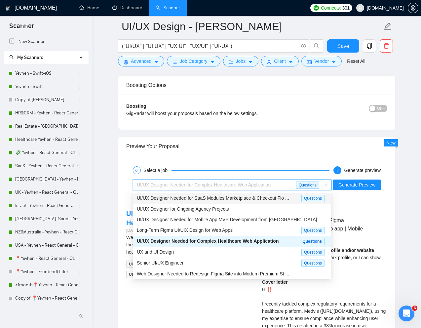
click at [259, 198] on span "UI/UX Designer Needed for SaaS Modules Marketplace & Checkout Flo ..." at bounding box center [213, 197] width 152 height 5
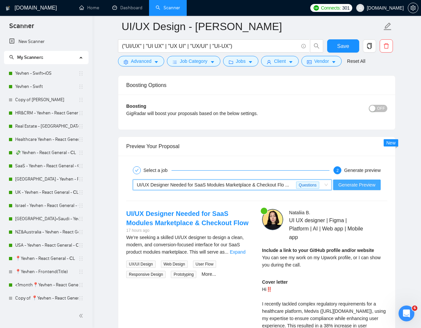
click at [352, 181] on span "Generate Preview" at bounding box center [357, 184] width 37 height 7
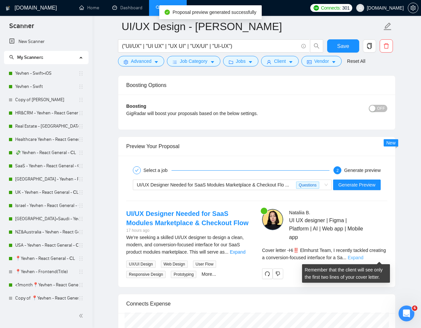
click at [363, 256] on link "Expand" at bounding box center [356, 257] width 16 height 5
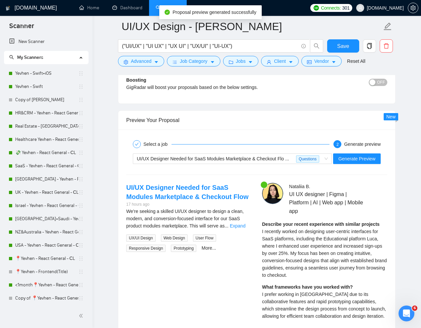
scroll to position [1220, 0]
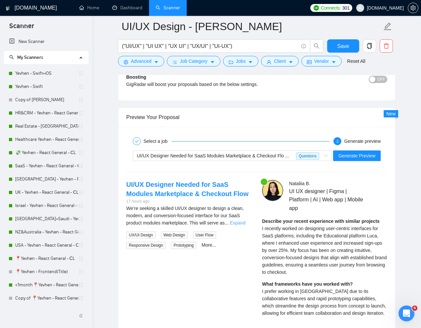
click at [238, 221] on link "Expand" at bounding box center [238, 222] width 16 height 5
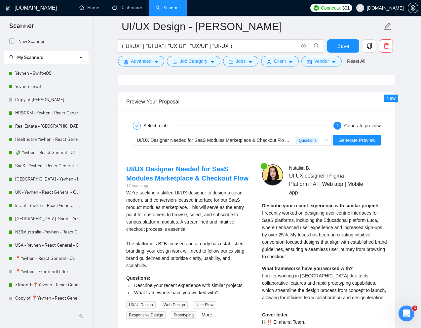
scroll to position [1230, 0]
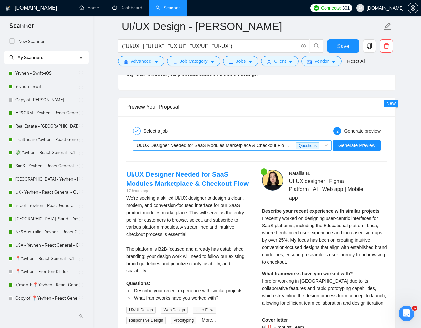
click at [256, 146] on span "UI/UX Designer Needed for SaaS Modules Marketplace & Checkout Flo ..." at bounding box center [213, 145] width 152 height 5
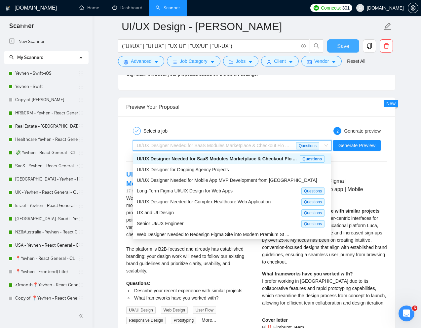
click at [344, 44] on span "Save" at bounding box center [343, 46] width 12 height 8
click at [320, 147] on div "Questions" at bounding box center [309, 146] width 26 height 10
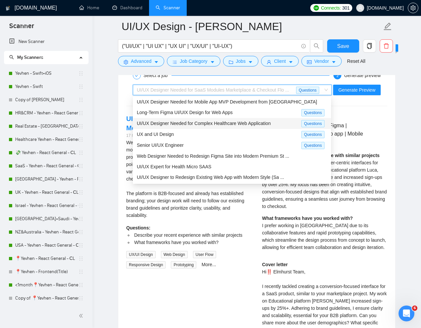
scroll to position [1287, 0]
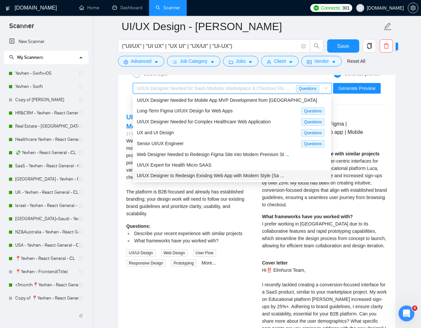
click at [223, 175] on span "UI/UX Designer to Redesign Existing Web App with Modern Style (Sa ..." at bounding box center [210, 175] width 147 height 5
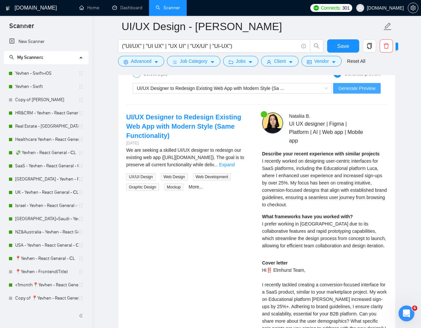
click at [365, 93] on button "Generate Preview" at bounding box center [357, 88] width 48 height 11
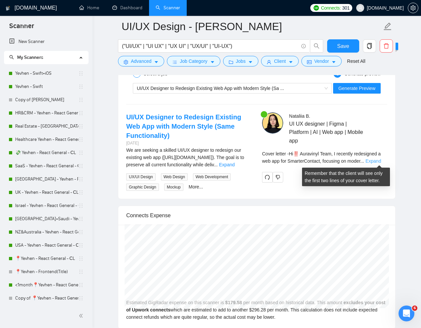
click at [377, 162] on link "Expand" at bounding box center [374, 160] width 16 height 5
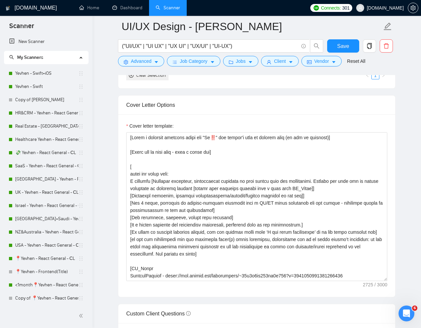
scroll to position [700, 0]
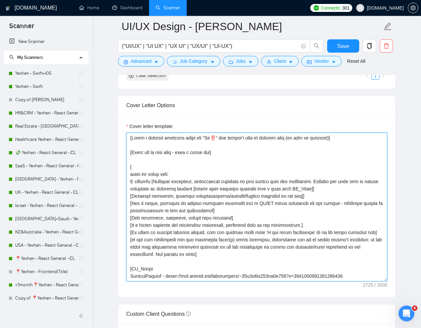
click at [129, 174] on textarea "Cover letter template:" at bounding box center [256, 207] width 261 height 149
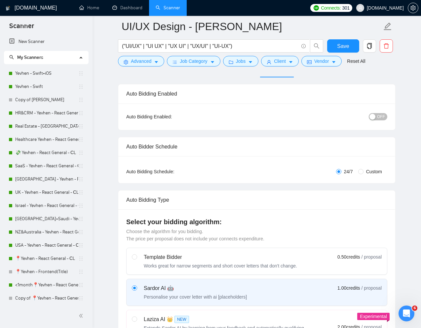
scroll to position [0, 0]
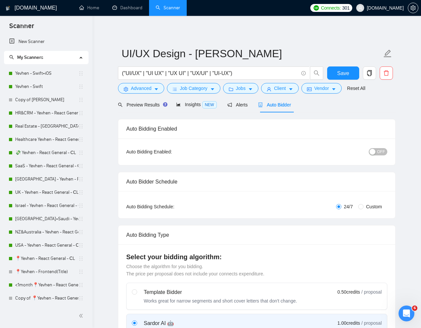
type textarea "[Lorem i dolorsit ametcons adipi eli "Se‼️" doe tempor'i utla et dolorem aliq (…"
click at [378, 151] on span "OFF" at bounding box center [381, 151] width 8 height 7
click at [340, 72] on span "Save" at bounding box center [343, 73] width 12 height 8
click at [152, 103] on span "Preview Results" at bounding box center [142, 104] width 48 height 5
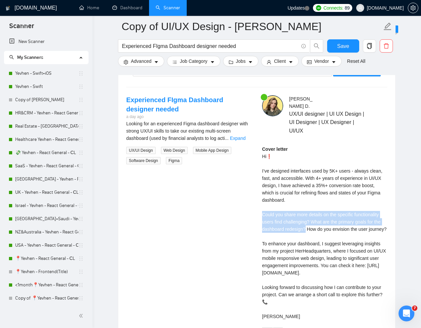
scroll to position [172, 0]
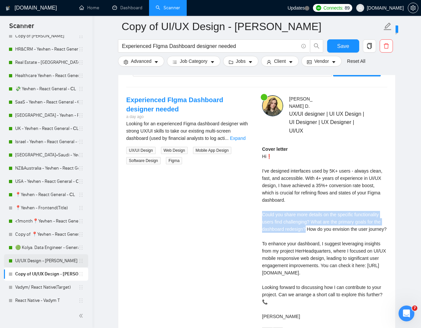
click at [37, 261] on link "UI/UX Design - [PERSON_NAME]" at bounding box center [46, 260] width 63 height 13
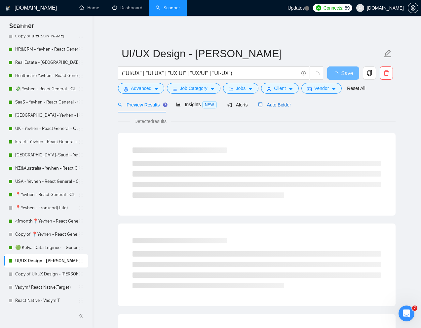
click at [284, 102] on span "Auto Bidder" at bounding box center [274, 104] width 33 height 5
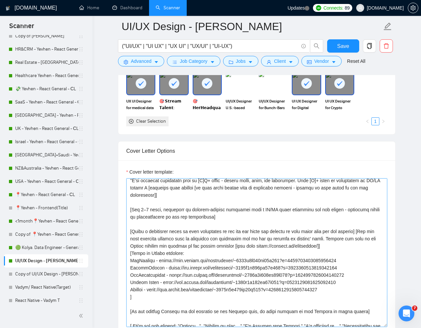
scroll to position [35, 0]
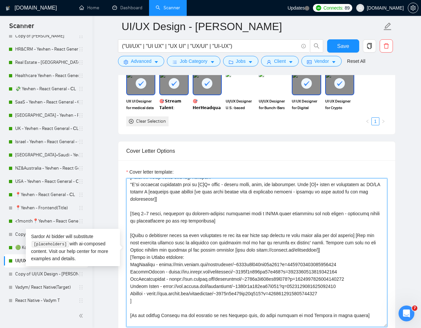
drag, startPoint x: 214, startPoint y: 223, endPoint x: 130, endPoint y: 212, distance: 84.0
click at [130, 212] on textarea "Cover letter template:" at bounding box center [256, 252] width 261 height 149
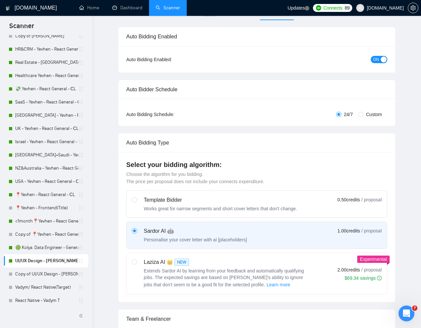
scroll to position [0, 0]
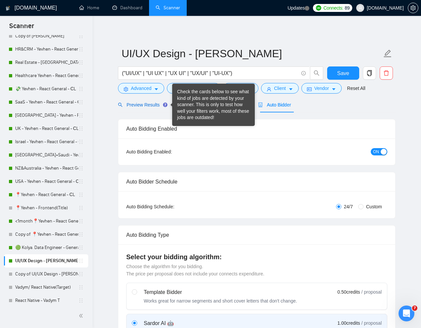
click at [145, 102] on span "Preview Results" at bounding box center [142, 104] width 48 height 5
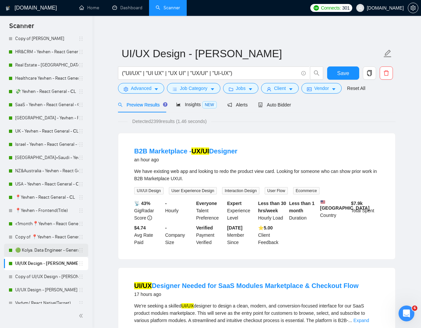
scroll to position [68, 0]
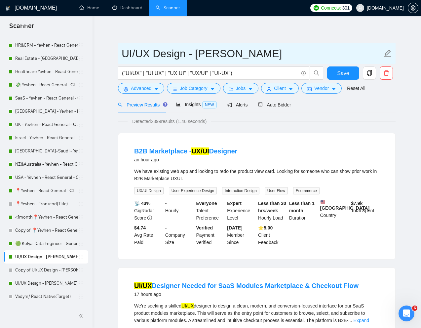
click at [316, 46] on input "UI/UX Design - [PERSON_NAME]" at bounding box center [252, 53] width 261 height 17
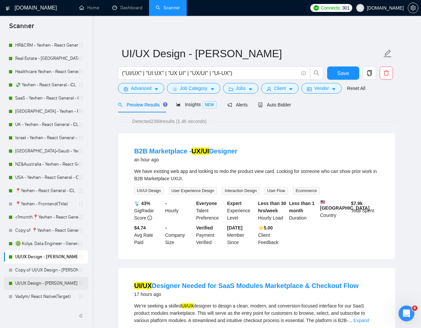
click at [24, 283] on link "UI/UX Design - [PERSON_NAME]" at bounding box center [46, 283] width 63 height 13
